Goal: Task Accomplishment & Management: Manage account settings

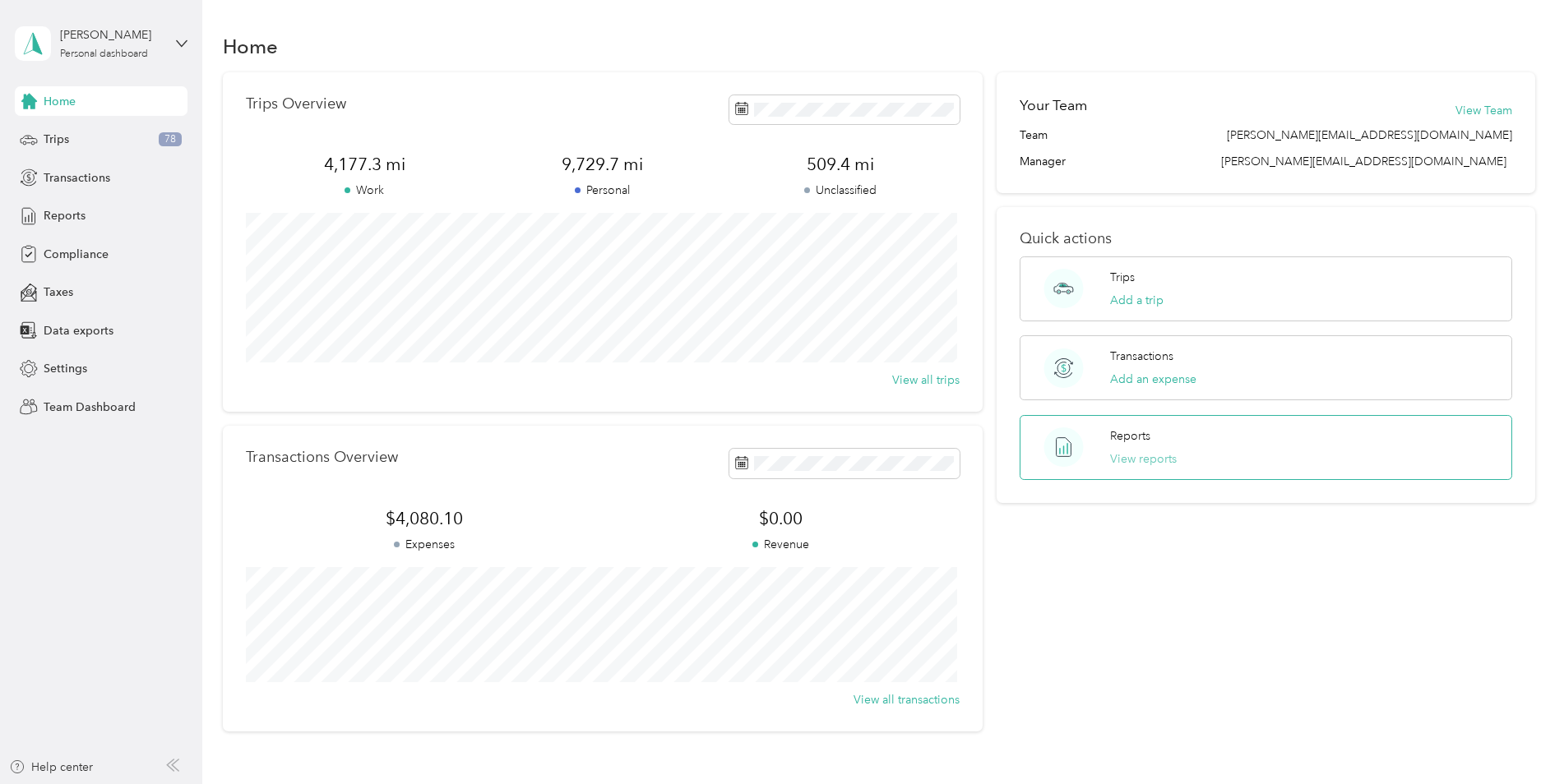
click at [1149, 460] on button "View reports" at bounding box center [1144, 459] width 67 height 17
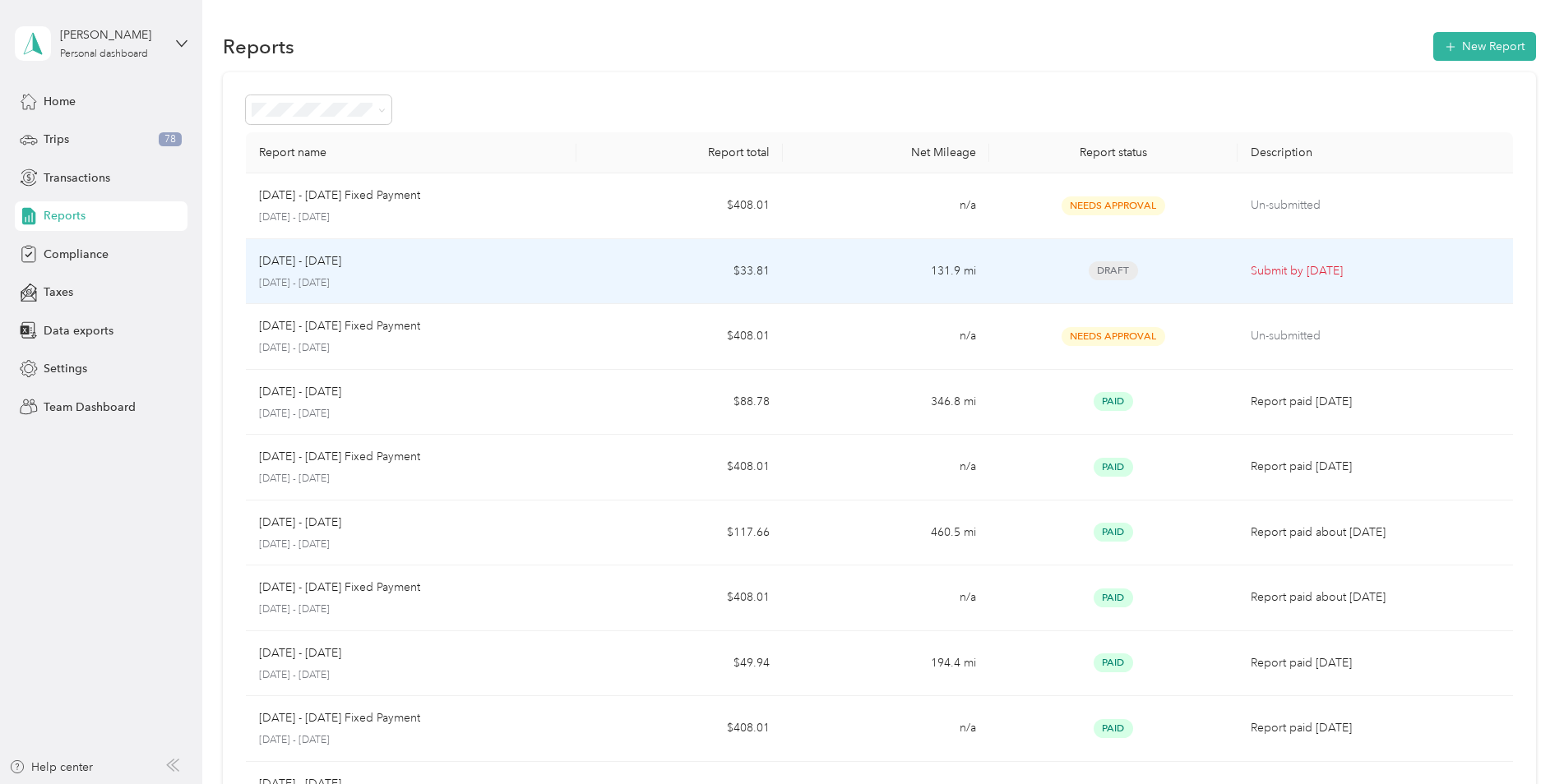
click at [1058, 282] on td "Draft" at bounding box center [1113, 272] width 248 height 66
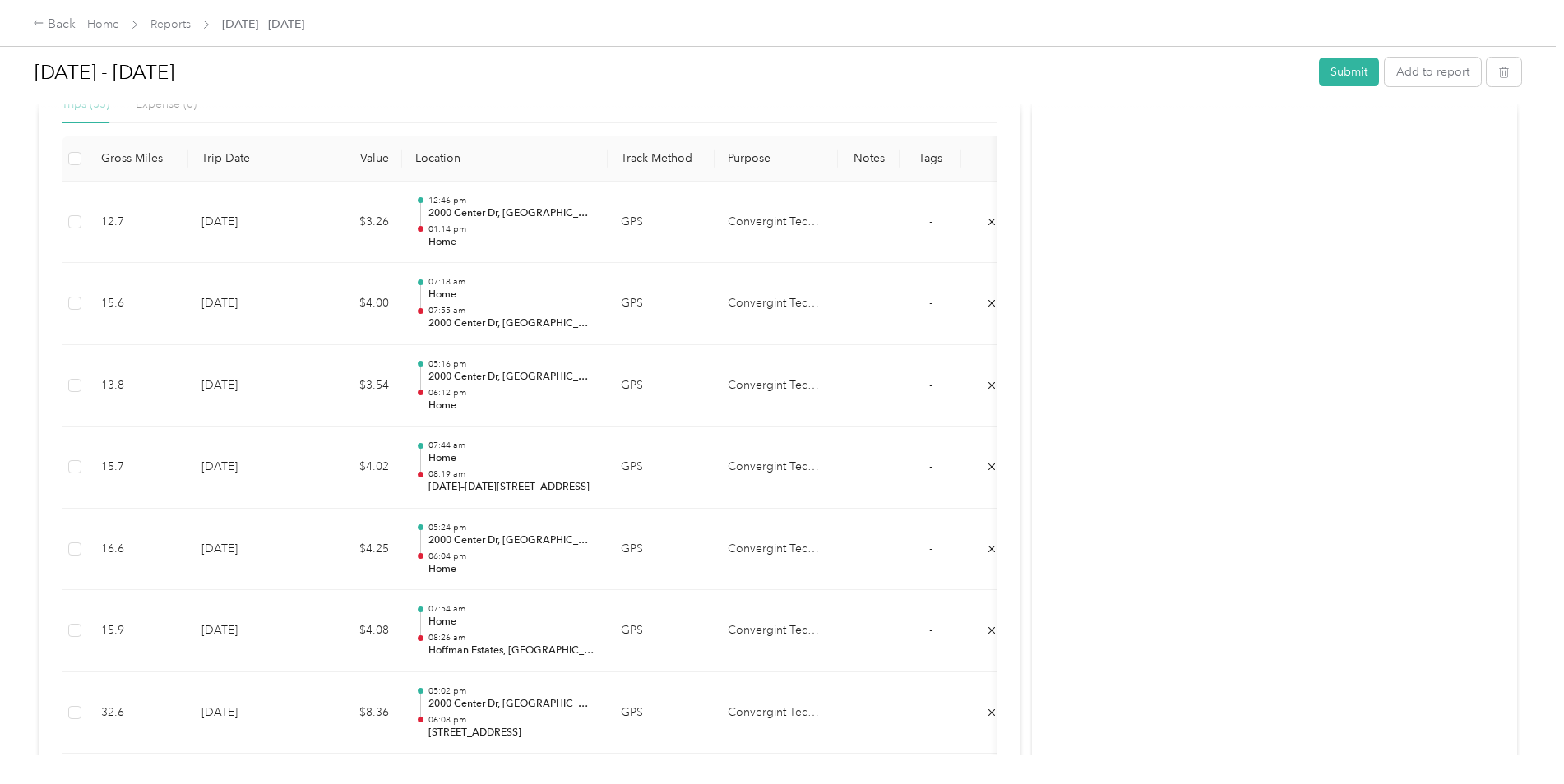
scroll to position [82, 0]
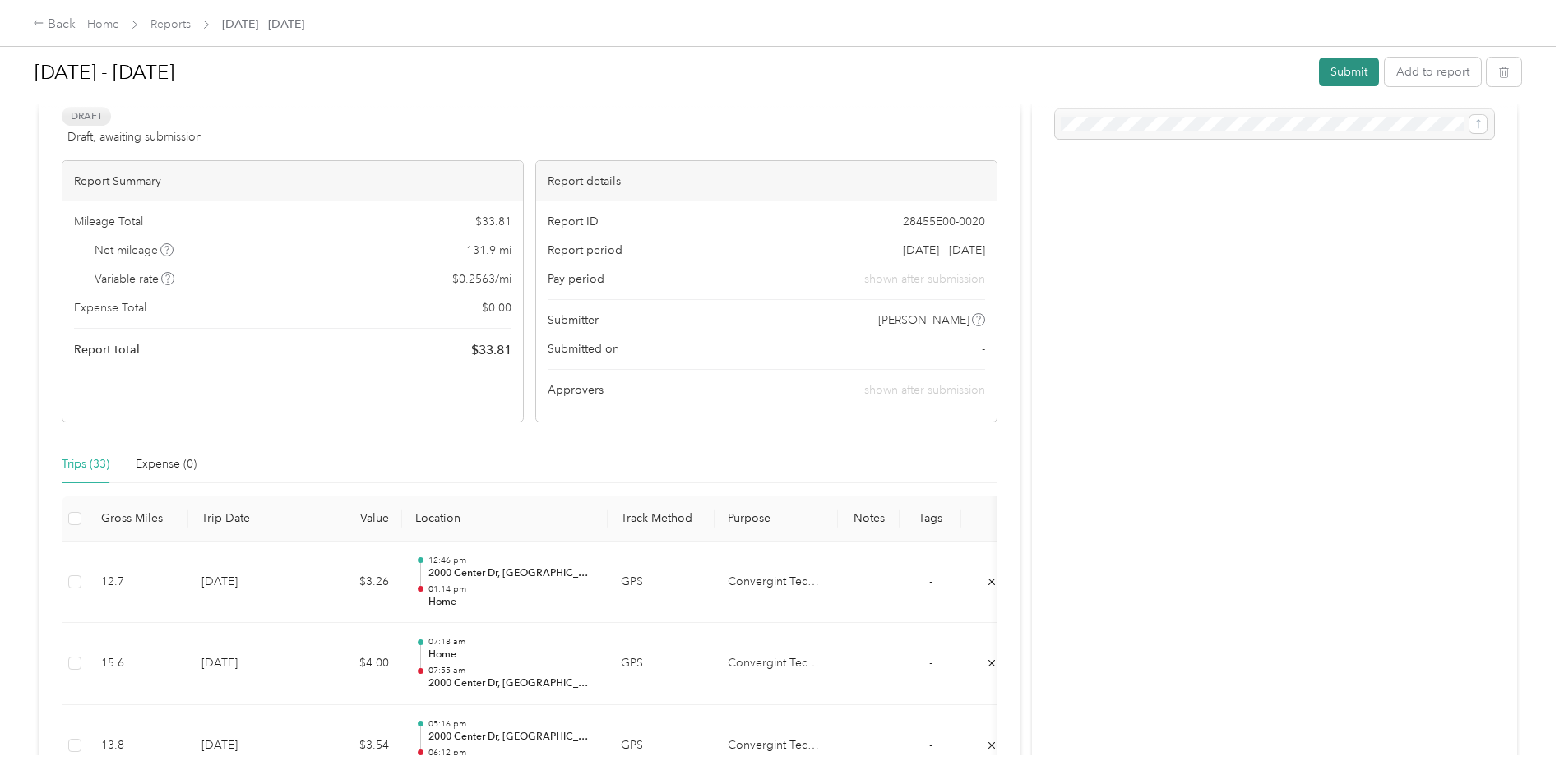
click at [1360, 73] on button "Submit" at bounding box center [1349, 72] width 60 height 29
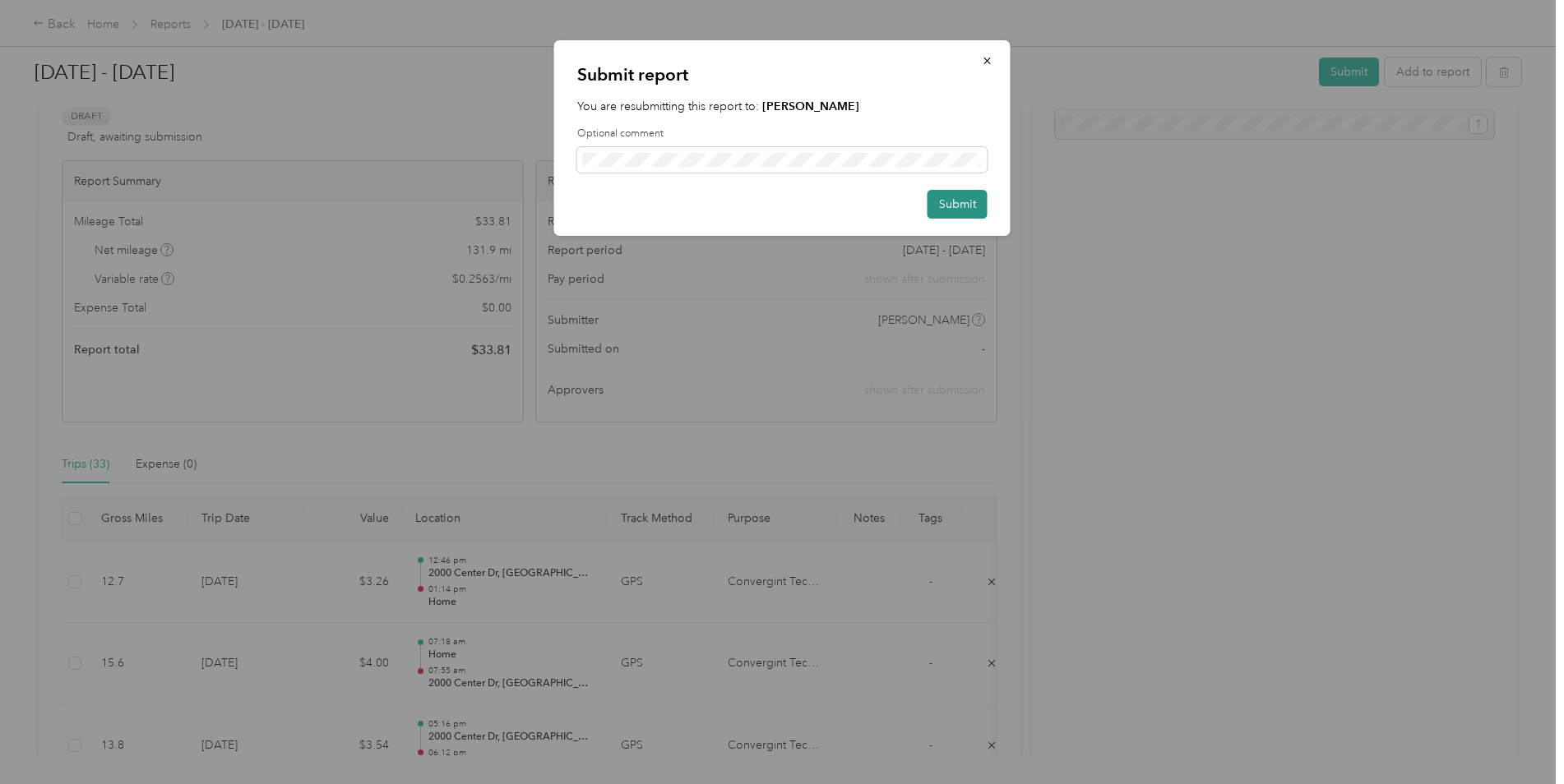
click at [968, 203] on button "Submit" at bounding box center [957, 204] width 60 height 29
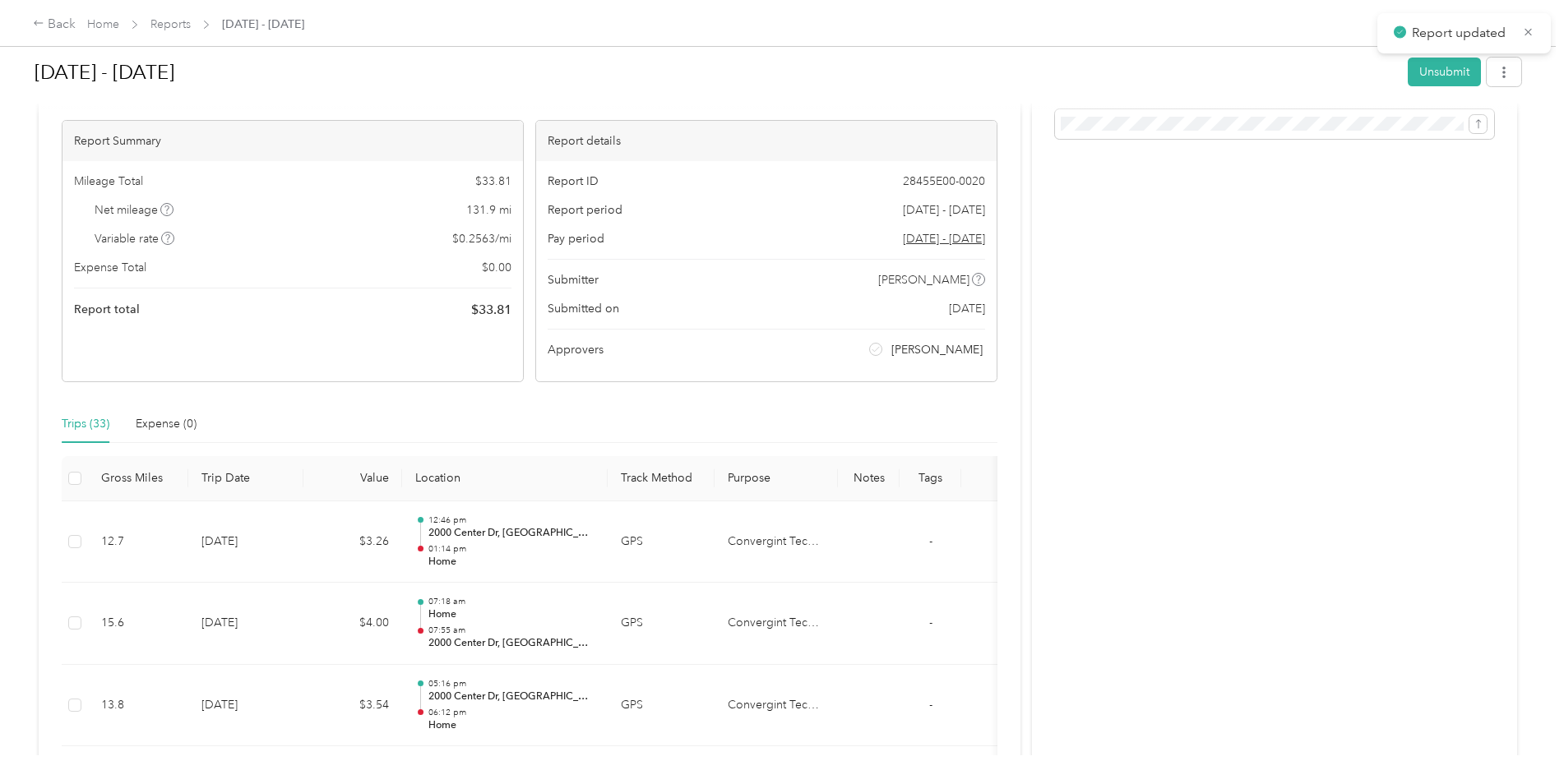
scroll to position [105, 0]
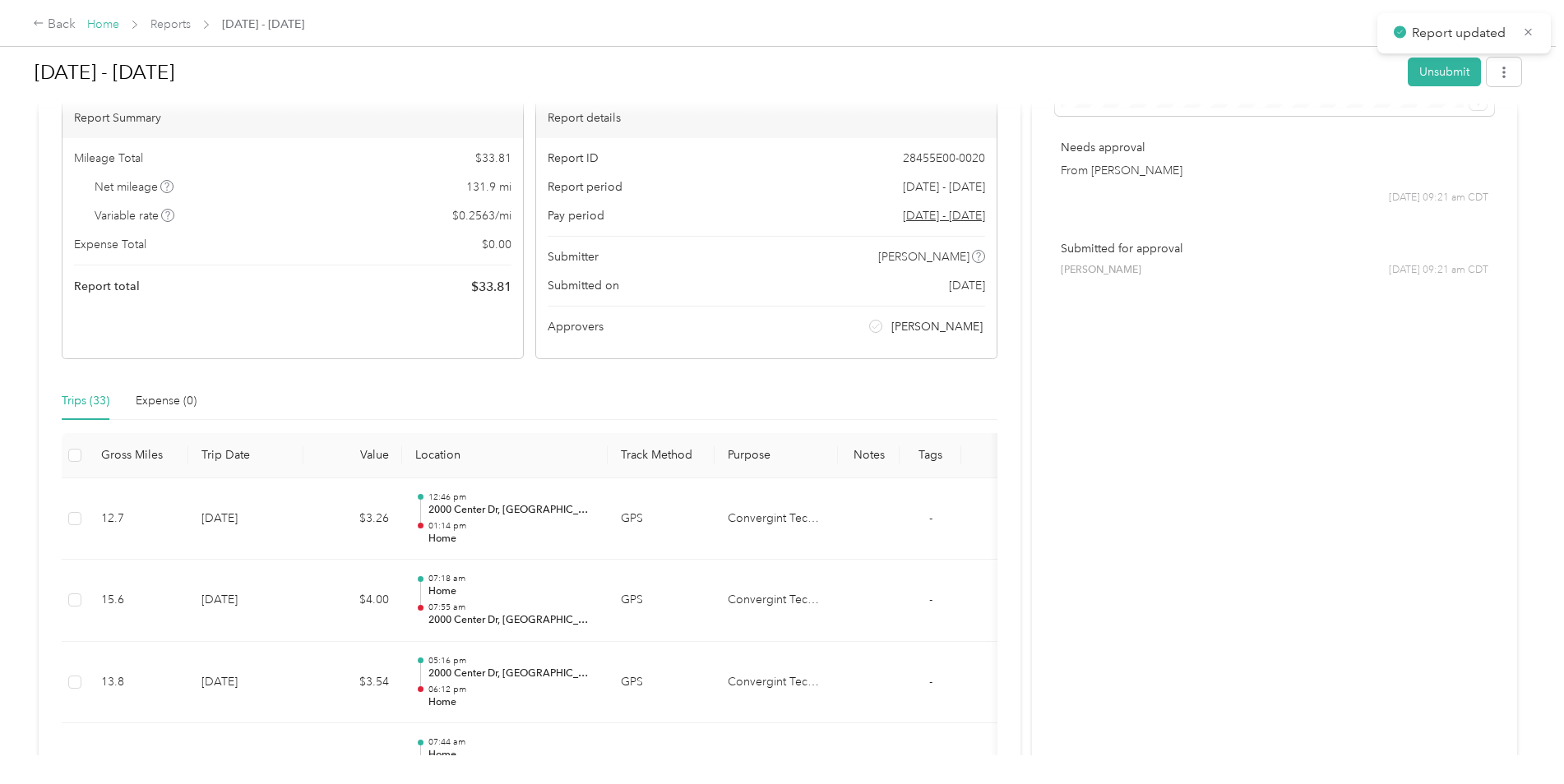
click at [107, 28] on link "Home" at bounding box center [104, 24] width 32 height 14
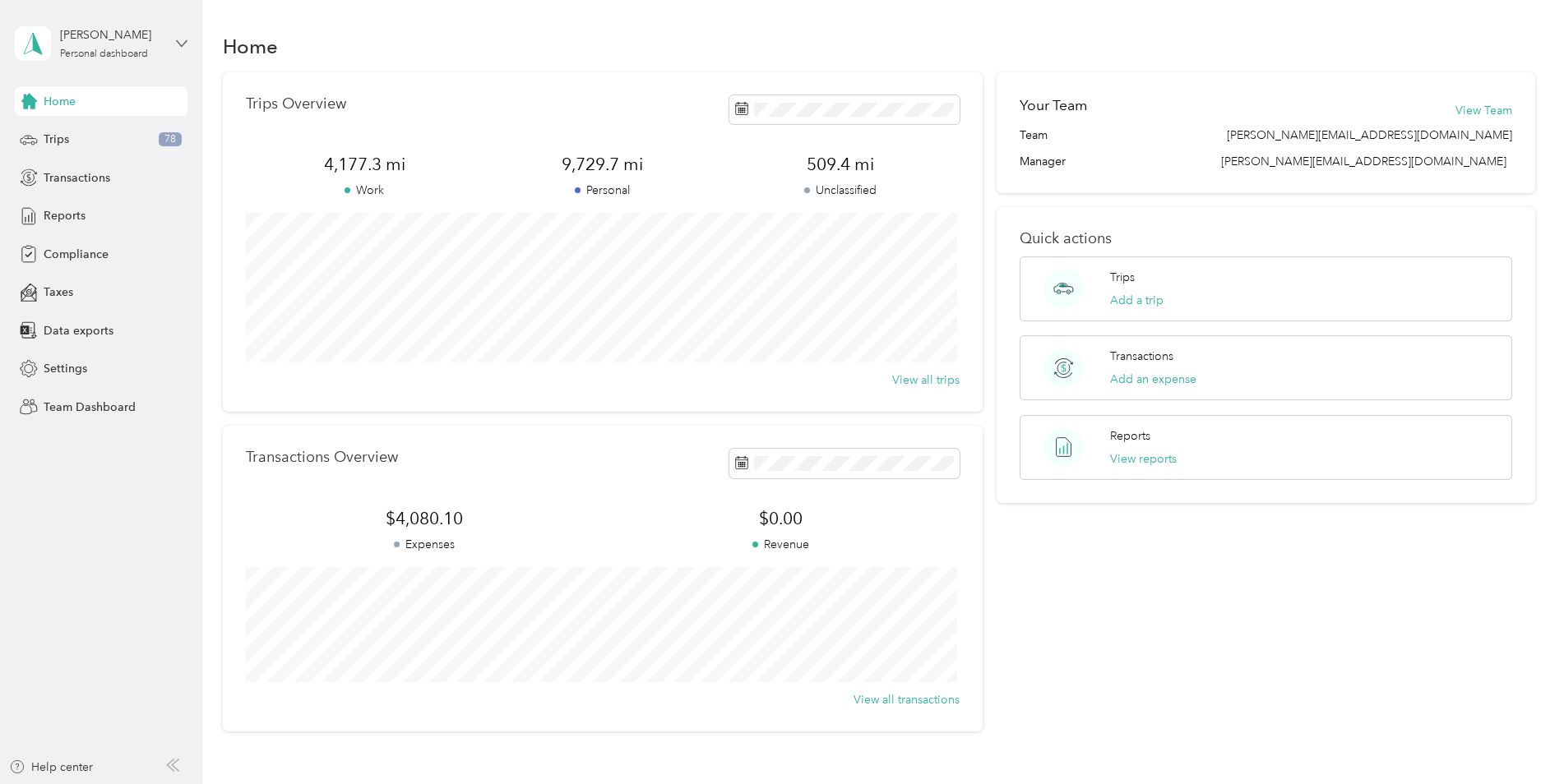
click at [178, 42] on icon at bounding box center [181, 43] width 10 height 5
click at [94, 134] on div "Team dashboard" at bounding box center [74, 135] width 88 height 17
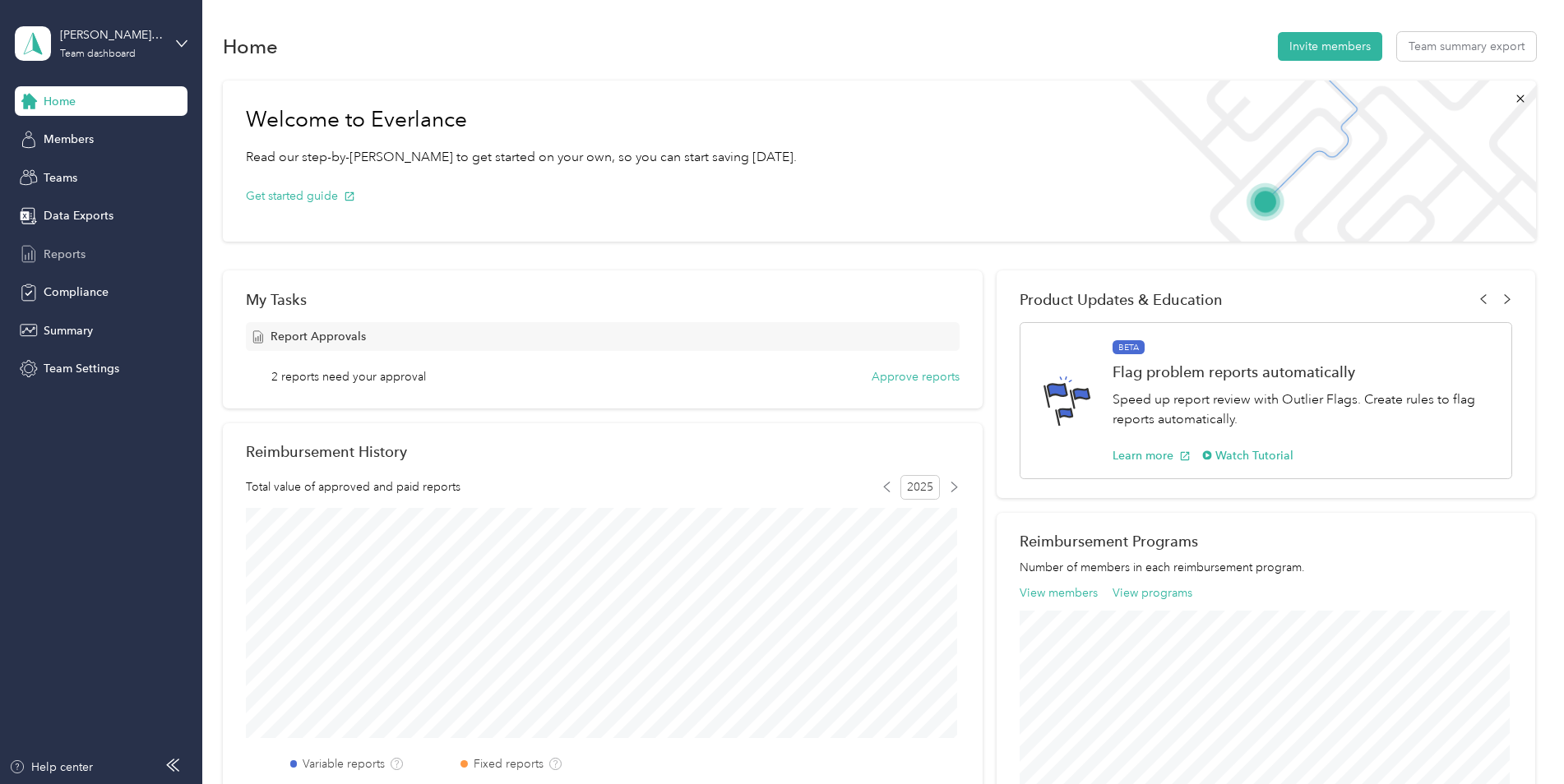
click at [61, 254] on span "Reports" at bounding box center [64, 254] width 42 height 17
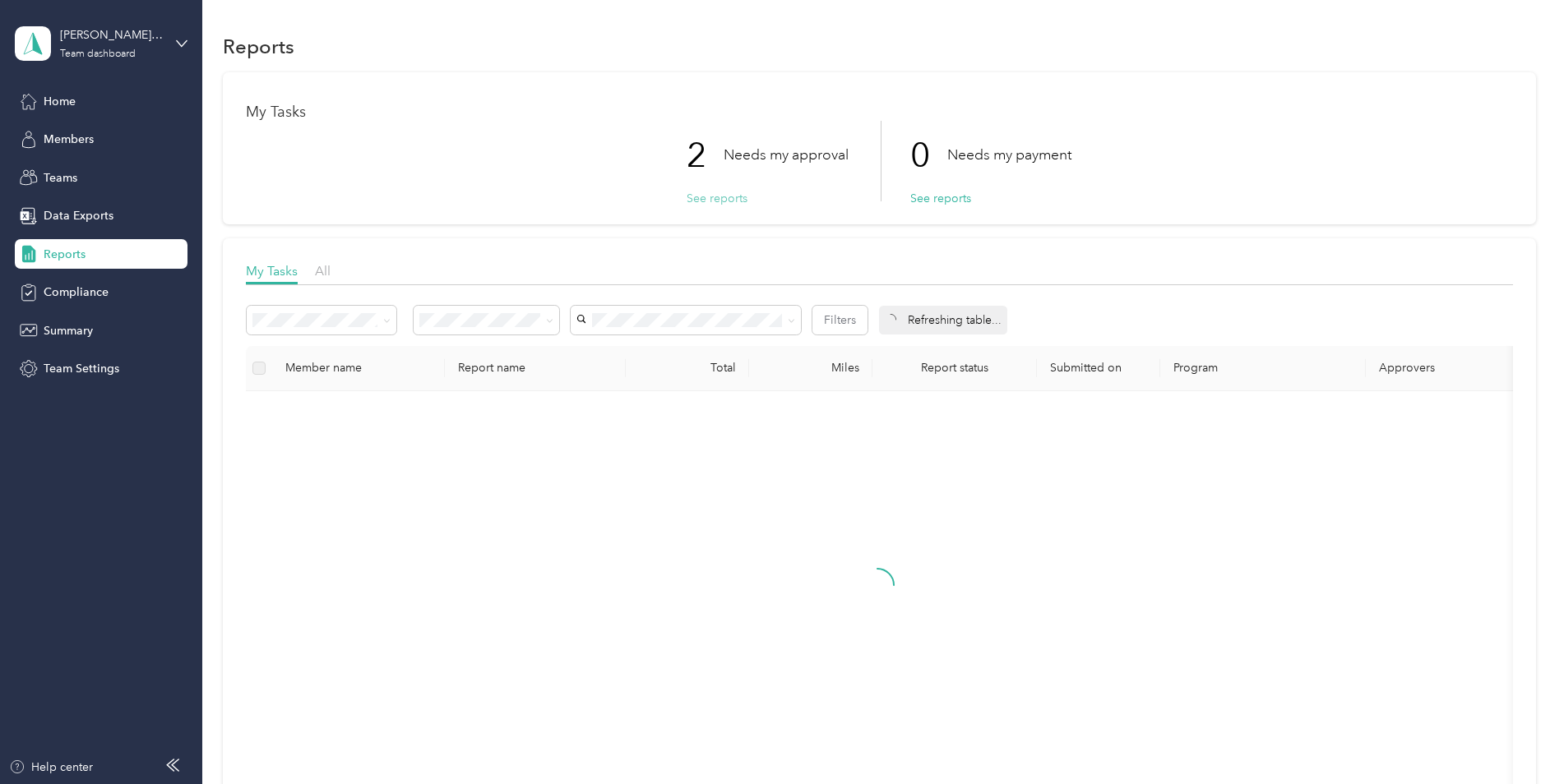
click at [705, 194] on button "See reports" at bounding box center [718, 198] width 61 height 17
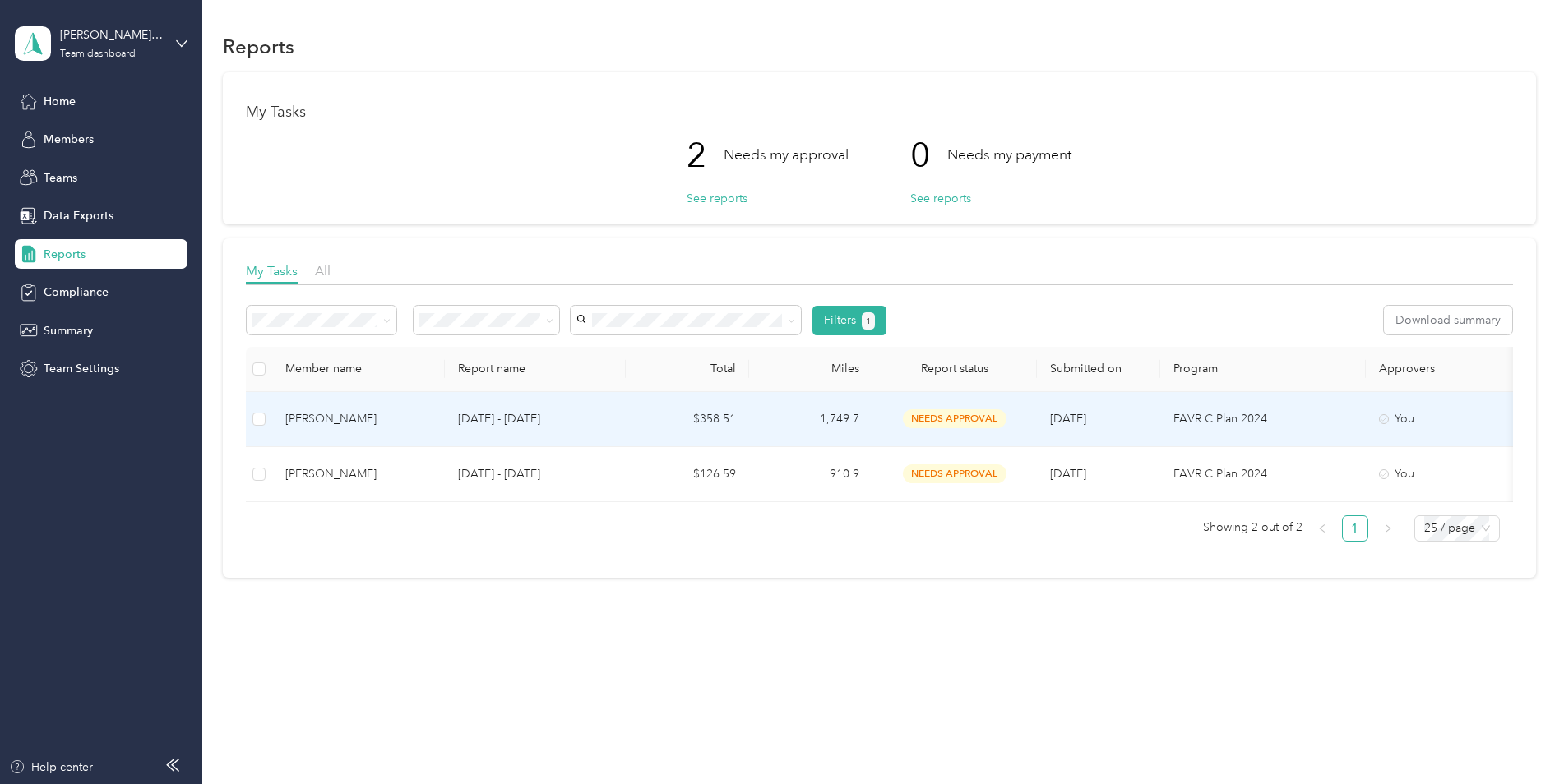
click at [498, 417] on p "[DATE] - [DATE]" at bounding box center [536, 419] width 155 height 18
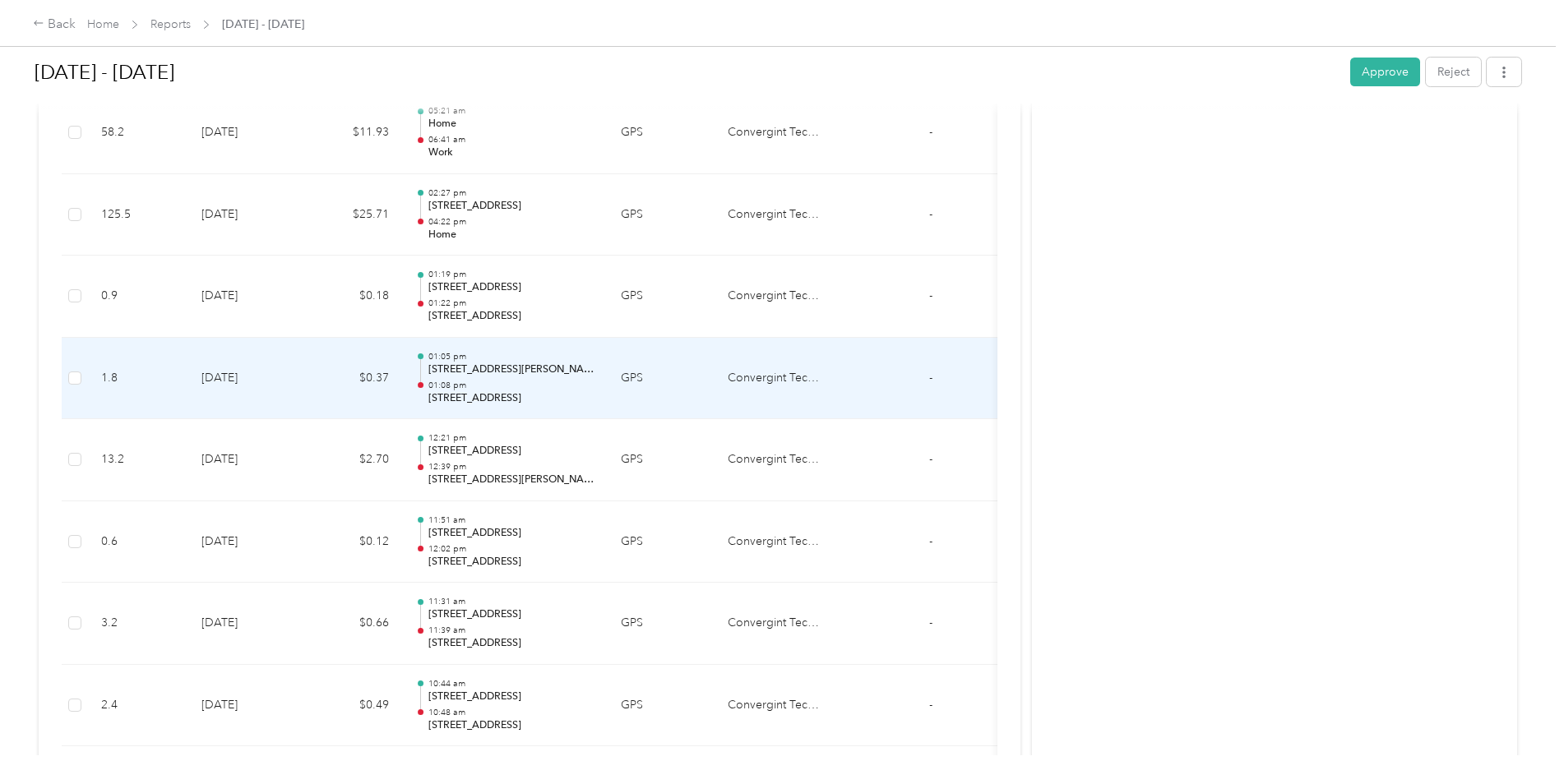
scroll to position [2466, 0]
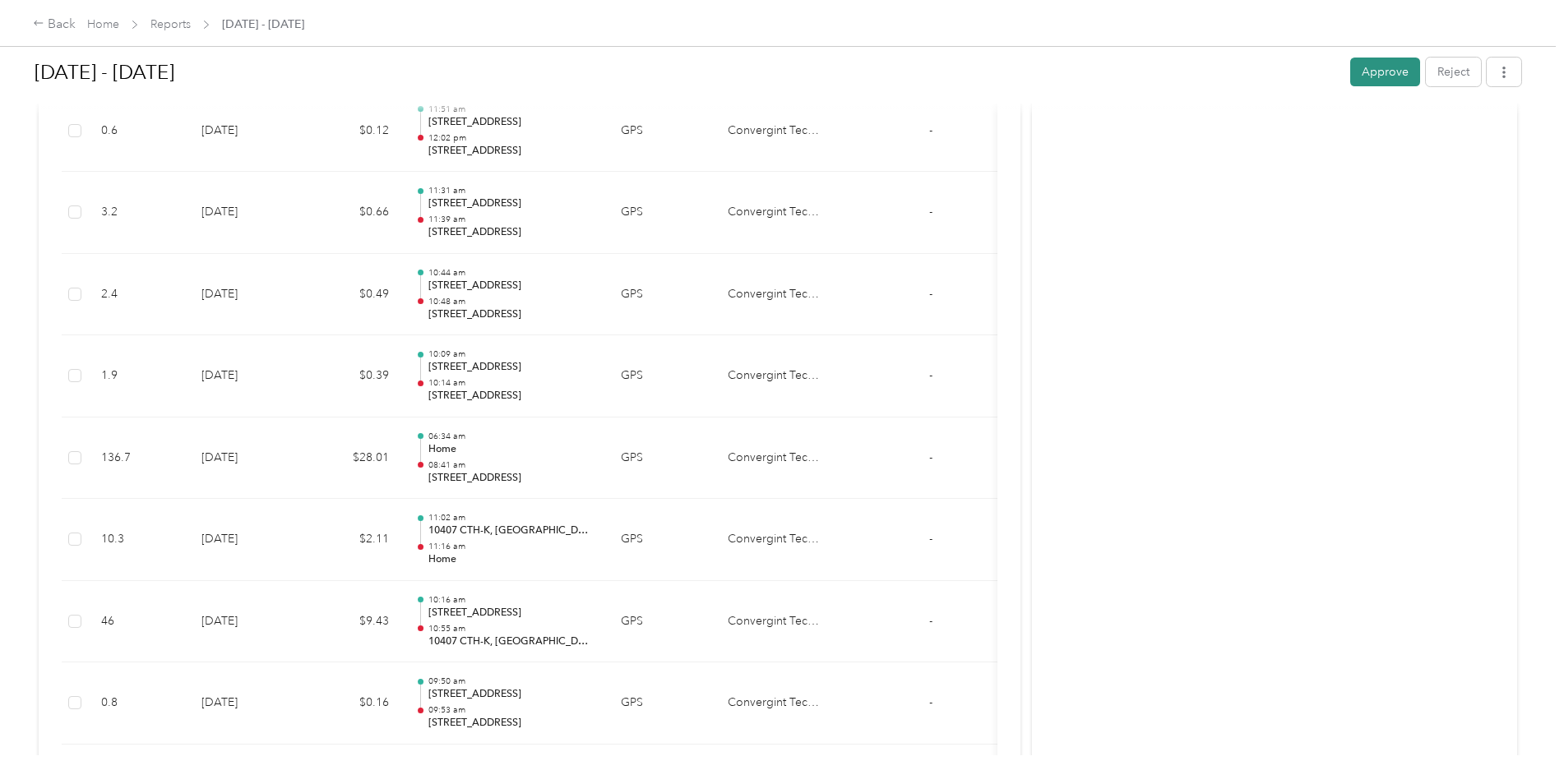
click at [1368, 70] on button "Approve" at bounding box center [1386, 72] width 70 height 29
click at [47, 30] on div "Back" at bounding box center [54, 24] width 42 height 20
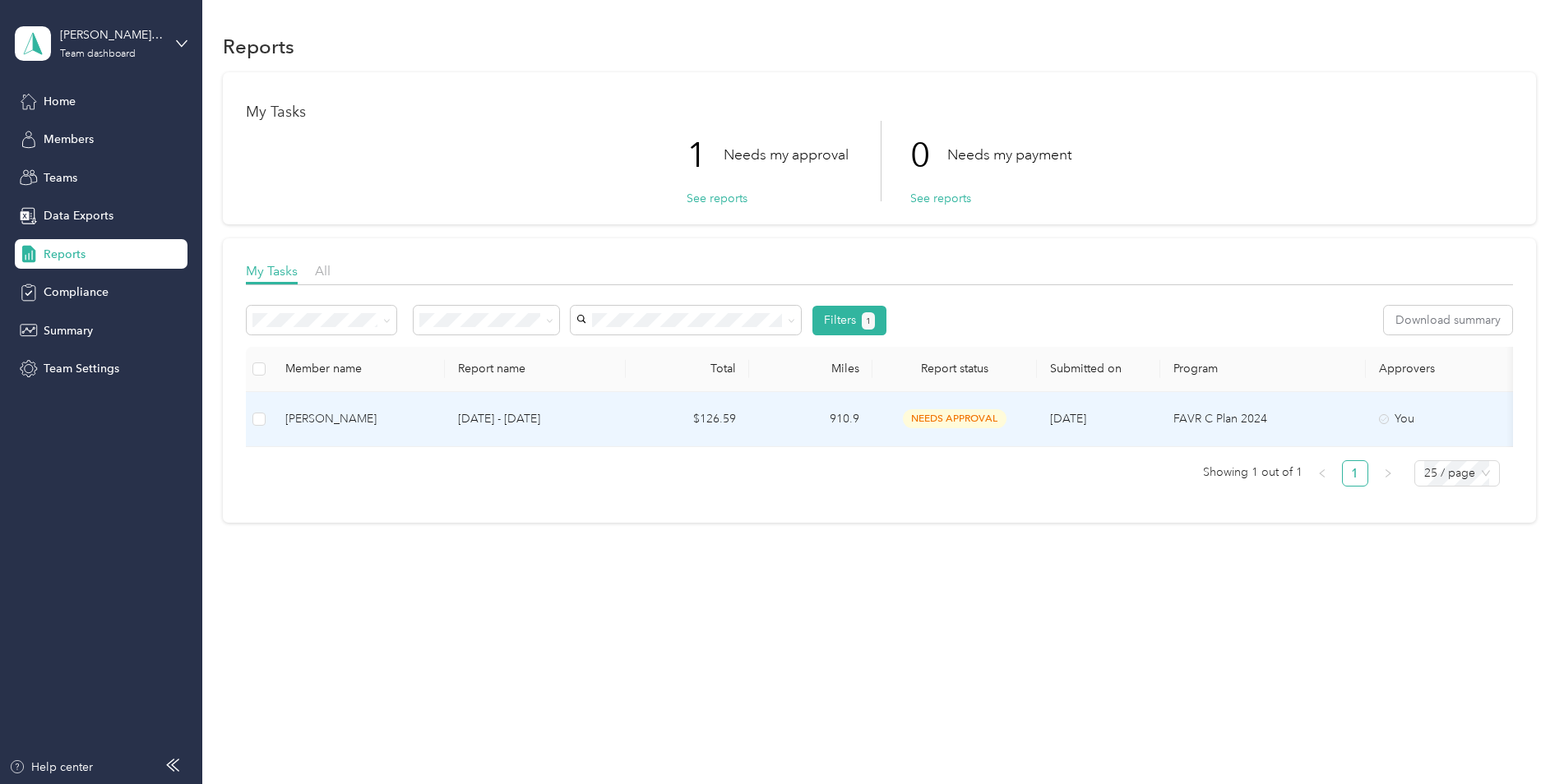
click at [599, 419] on p "[DATE] - [DATE]" at bounding box center [536, 419] width 155 height 18
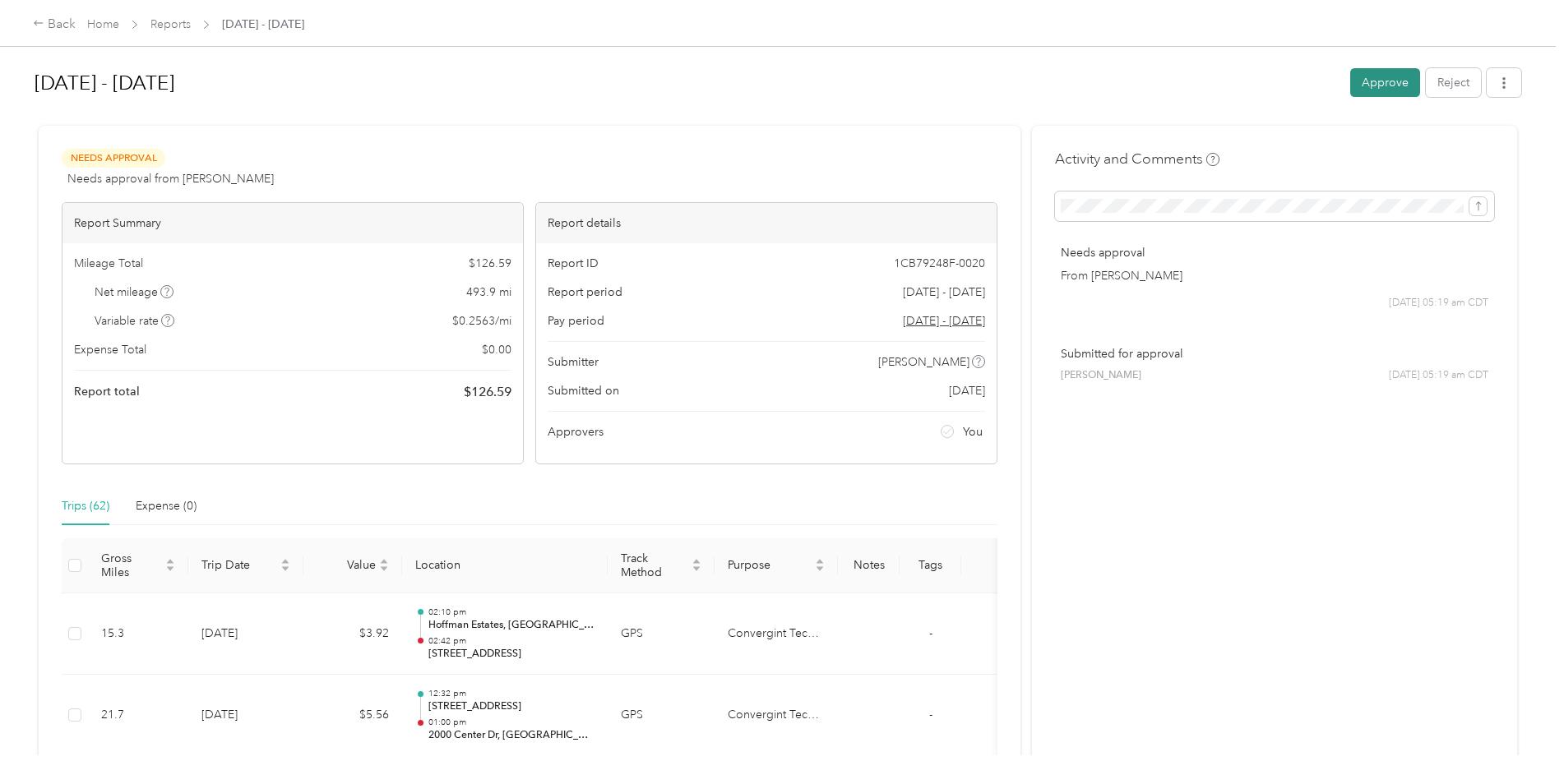
click at [1392, 80] on button "Approve" at bounding box center [1386, 83] width 70 height 29
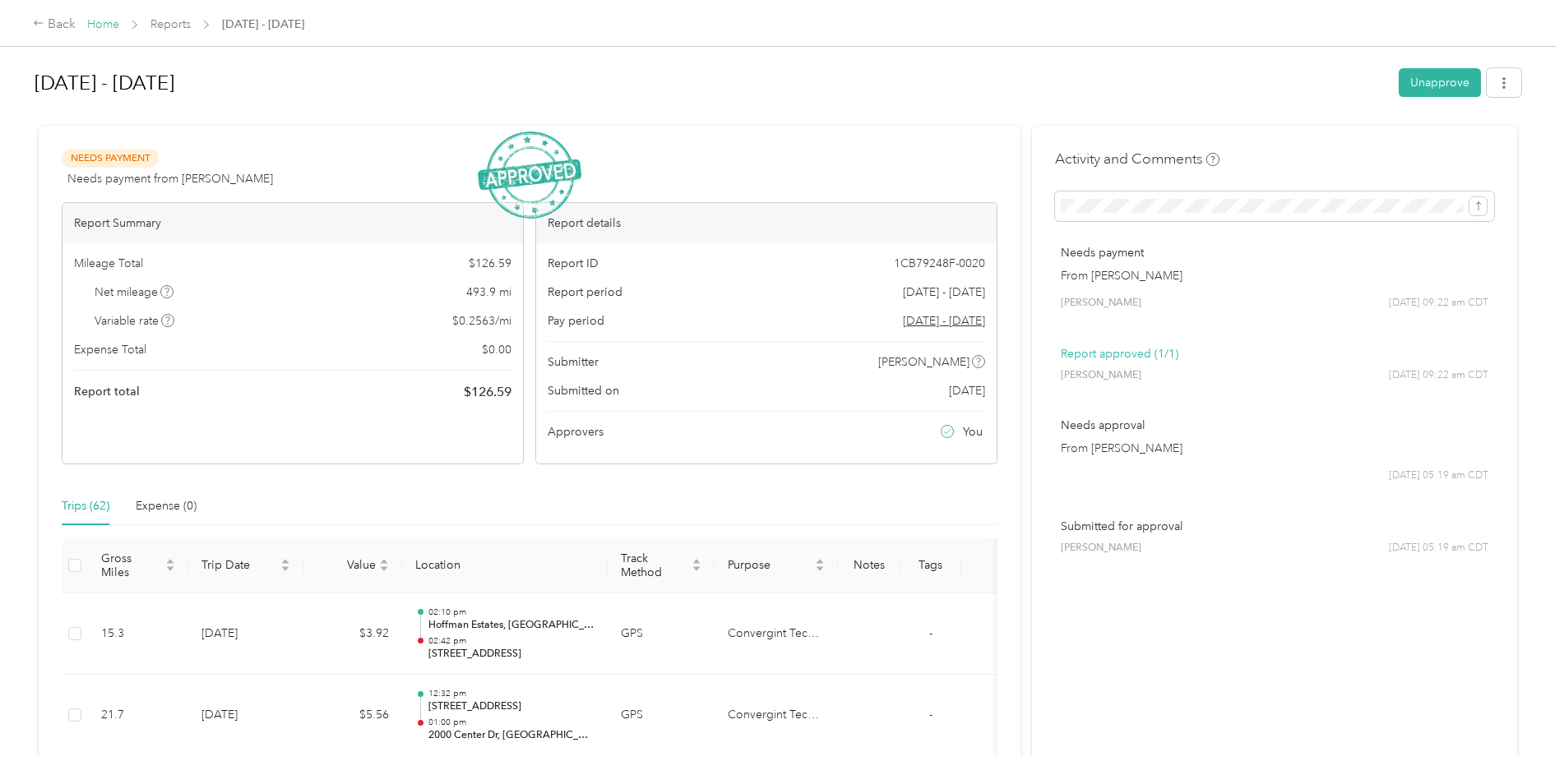
click at [106, 23] on link "Home" at bounding box center [104, 24] width 32 height 14
